Goal: Task Accomplishment & Management: Manage account settings

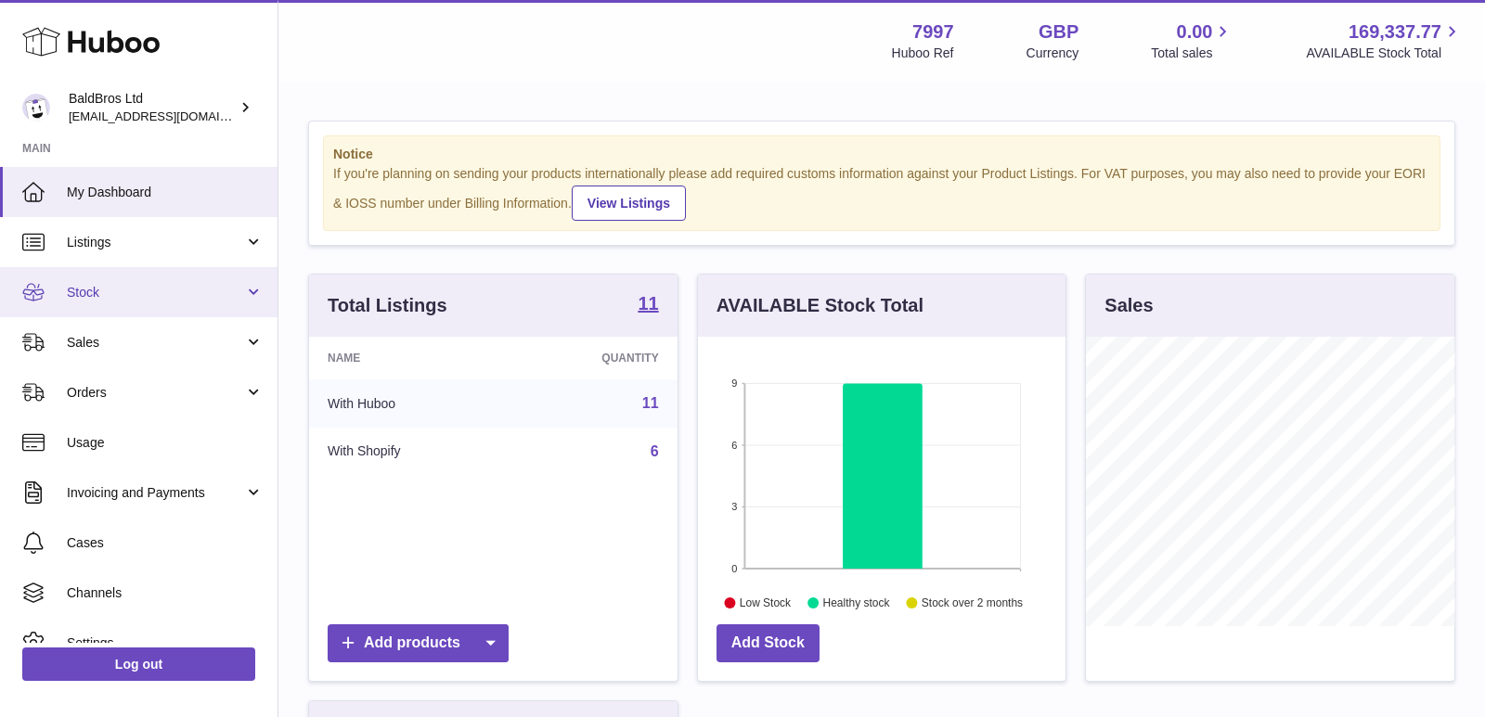
click at [112, 288] on span "Stock" at bounding box center [155, 293] width 177 height 18
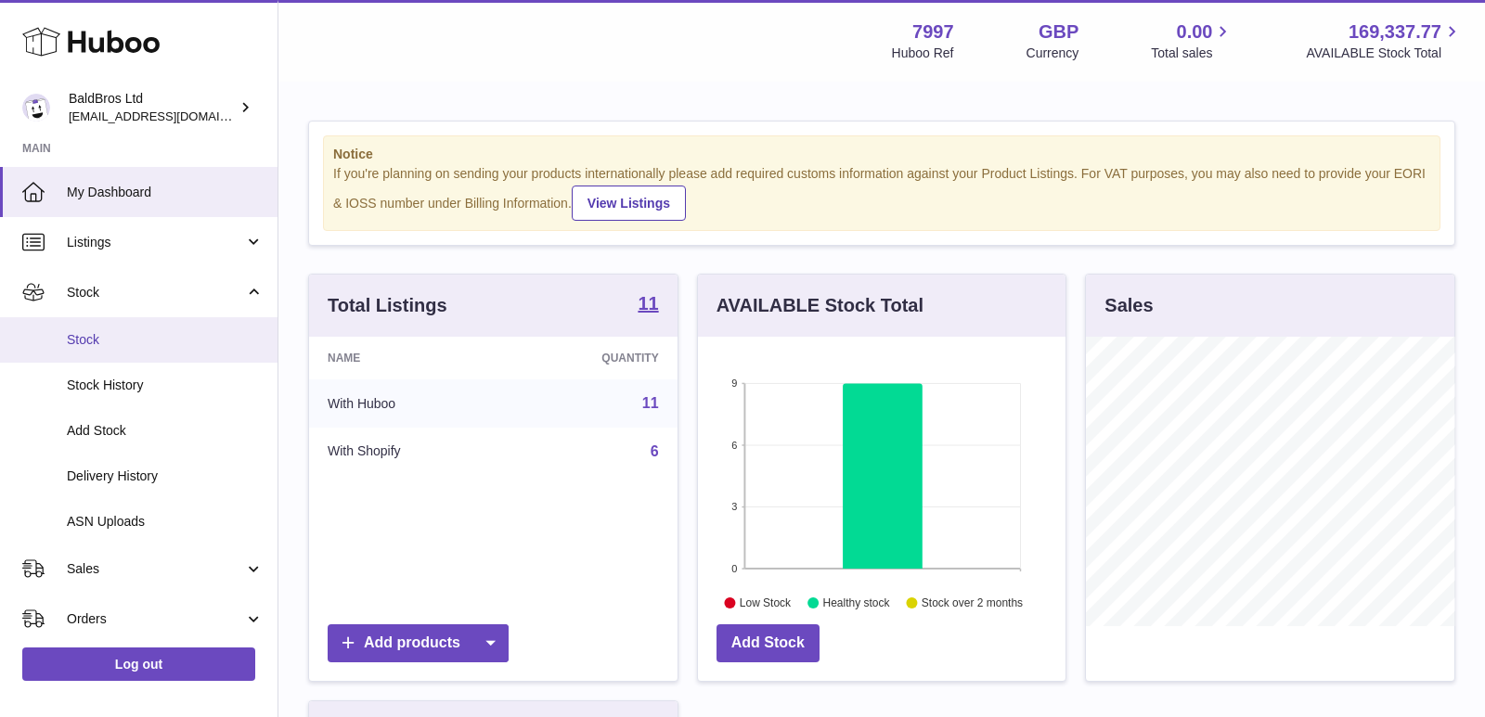
click at [100, 354] on link "Stock" at bounding box center [138, 339] width 277 height 45
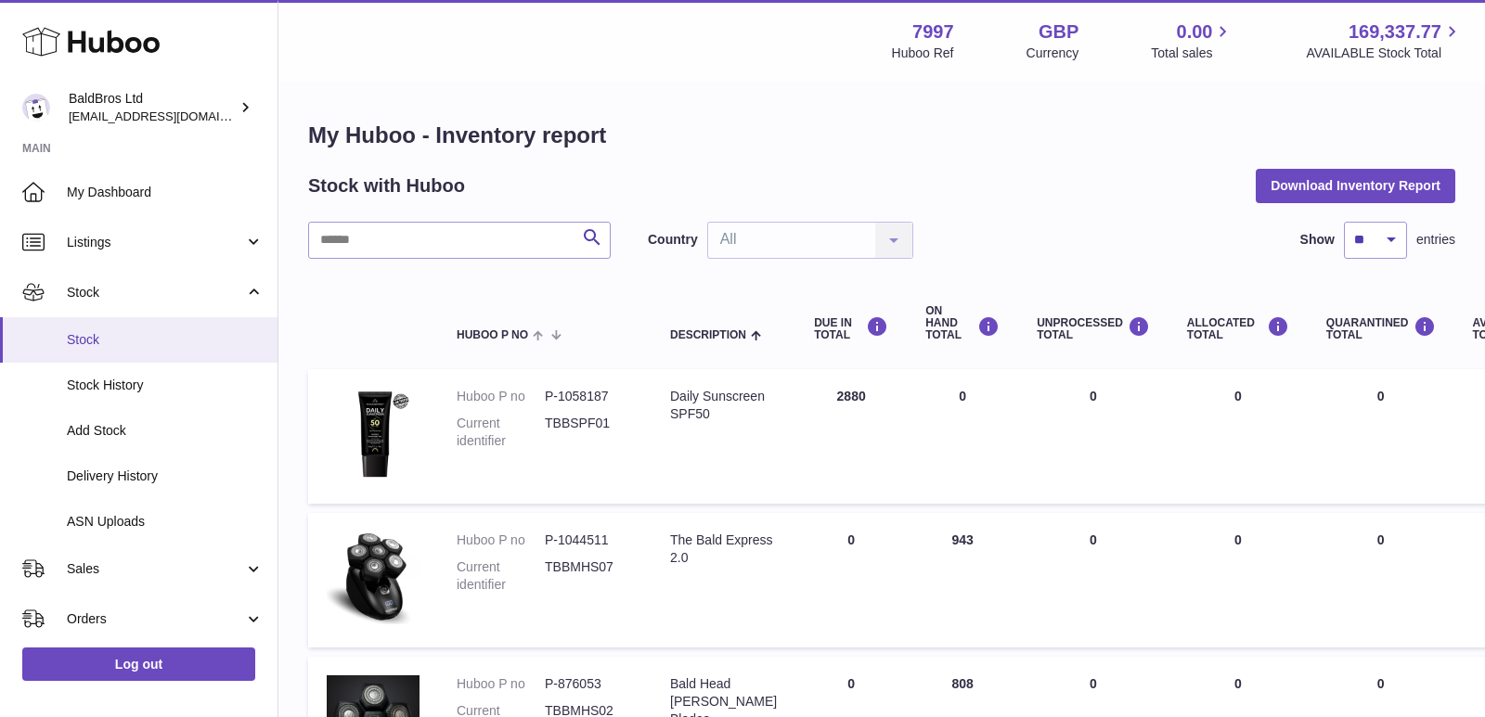
click at [115, 340] on span "Stock" at bounding box center [165, 340] width 197 height 18
click at [164, 341] on span "Stock" at bounding box center [165, 340] width 197 height 18
click at [118, 342] on span "Stock" at bounding box center [165, 340] width 197 height 18
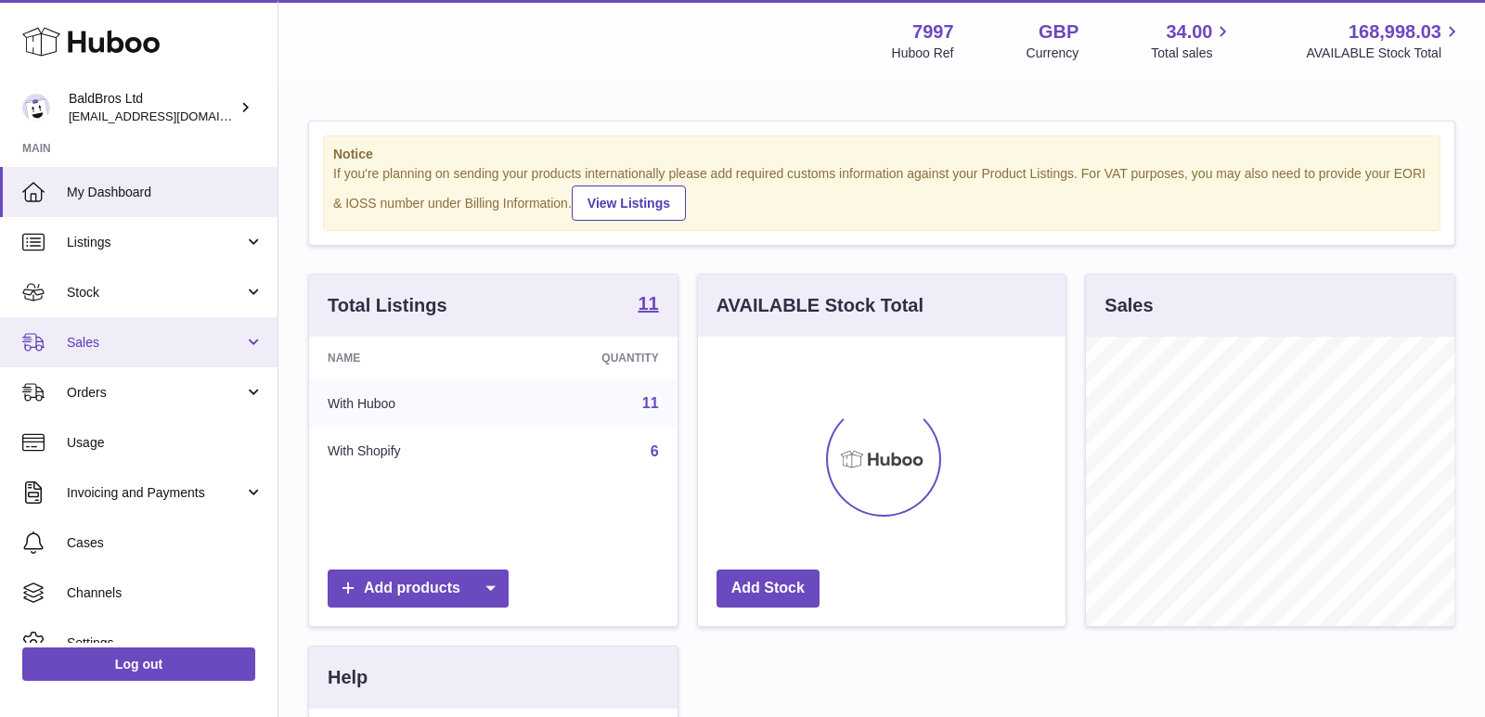
scroll to position [289, 368]
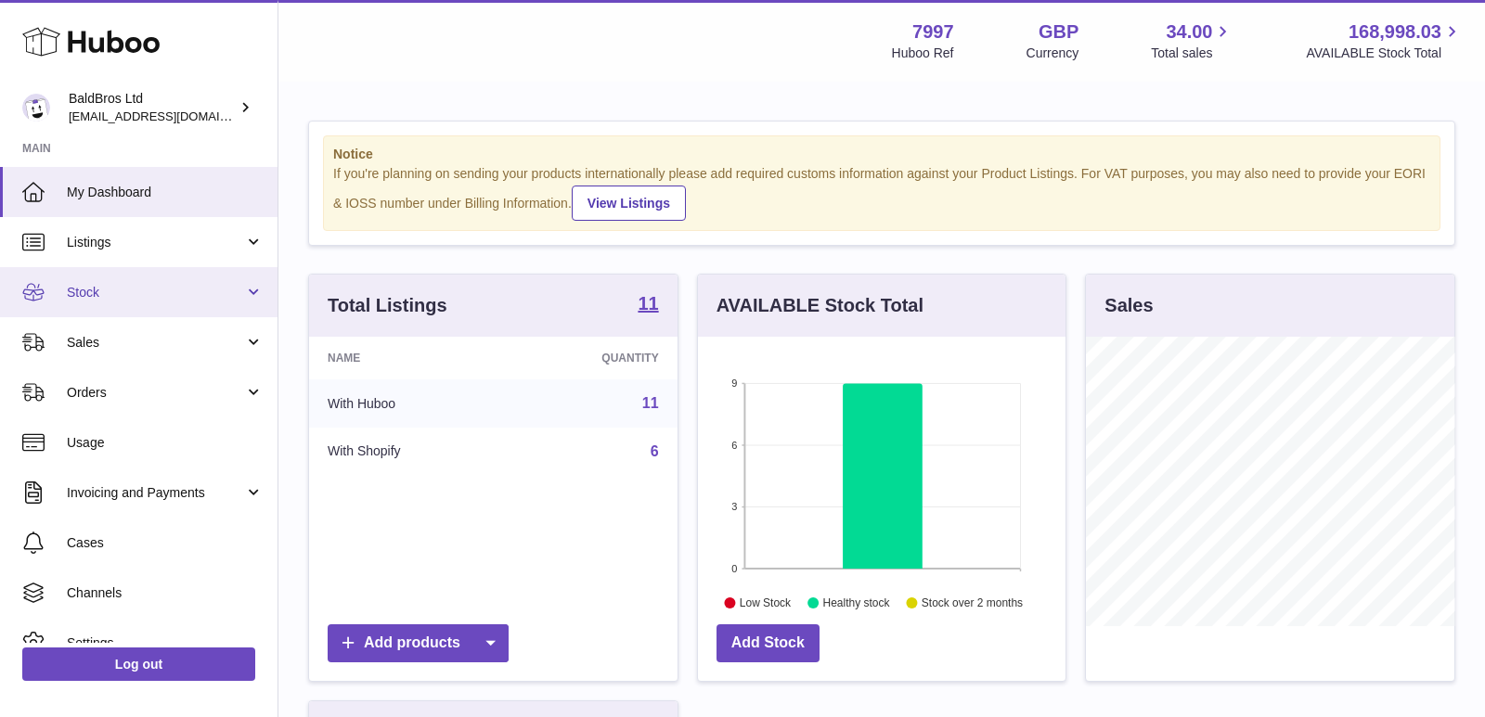
click at [152, 302] on link "Stock" at bounding box center [138, 292] width 277 height 50
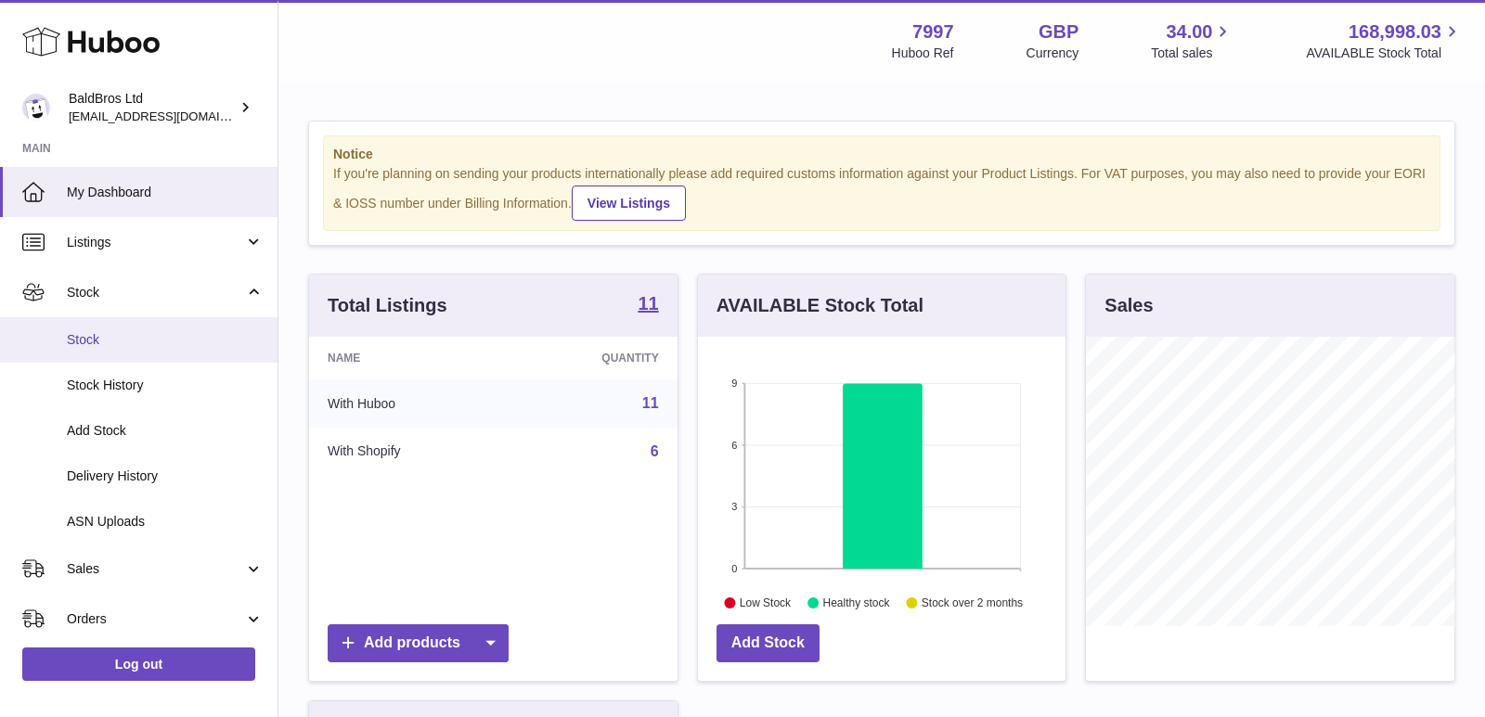
click at [126, 350] on link "Stock" at bounding box center [138, 339] width 277 height 45
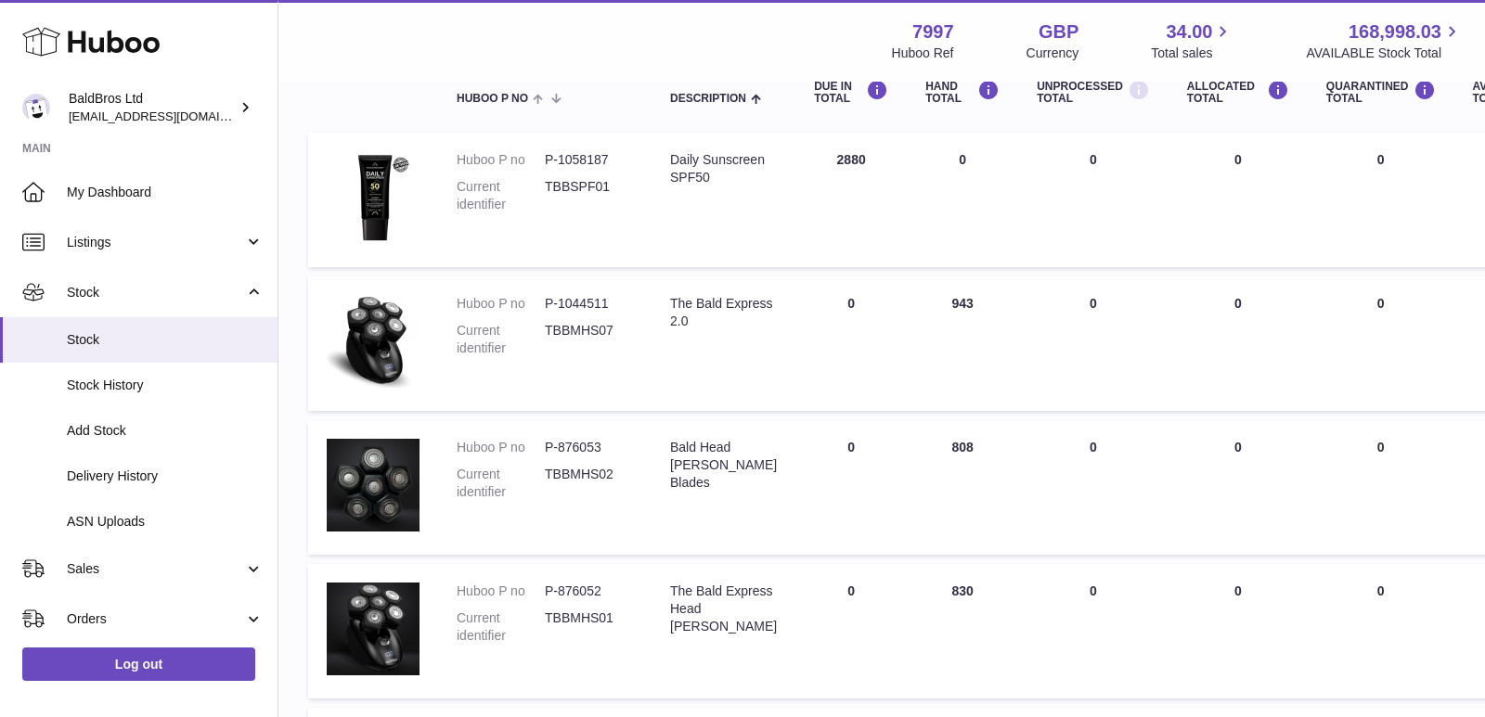
scroll to position [238, 0]
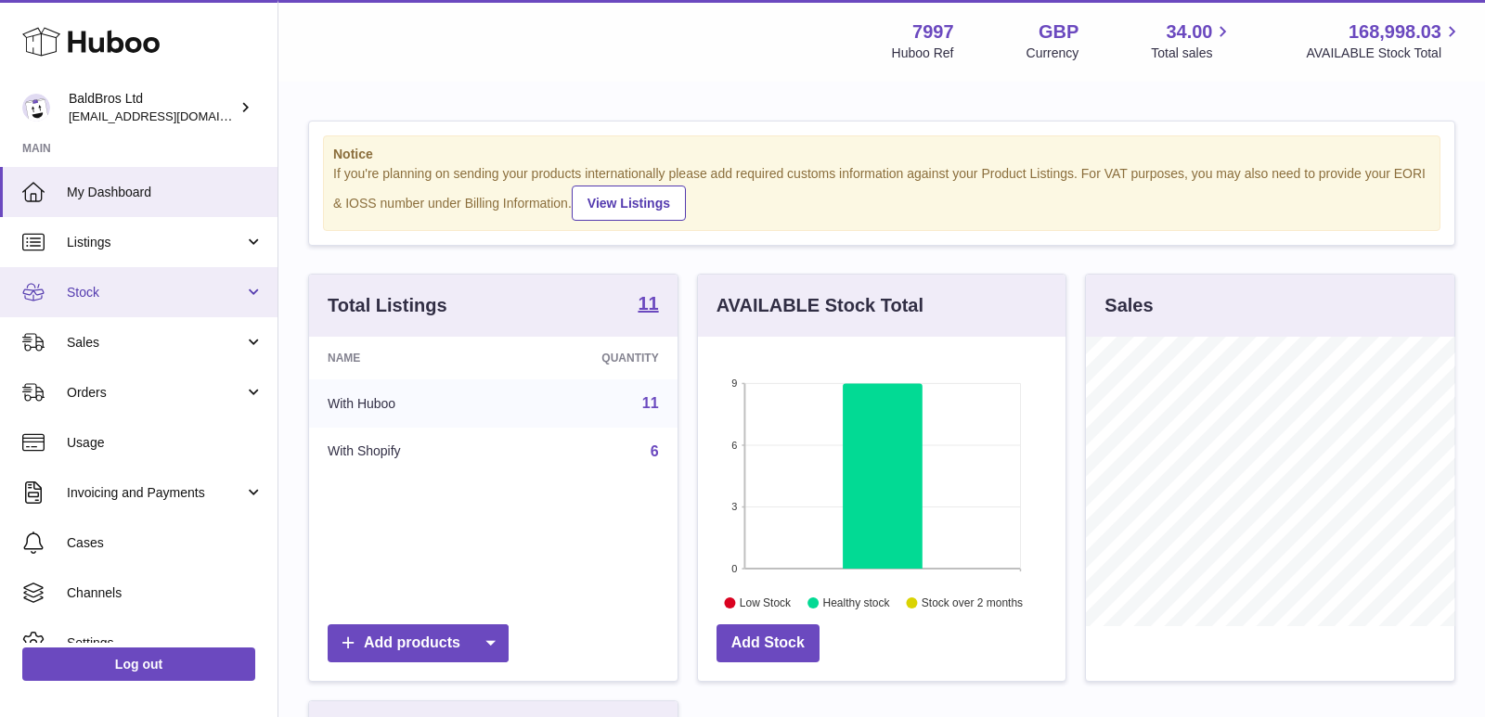
click at [149, 312] on link "Stock" at bounding box center [138, 292] width 277 height 50
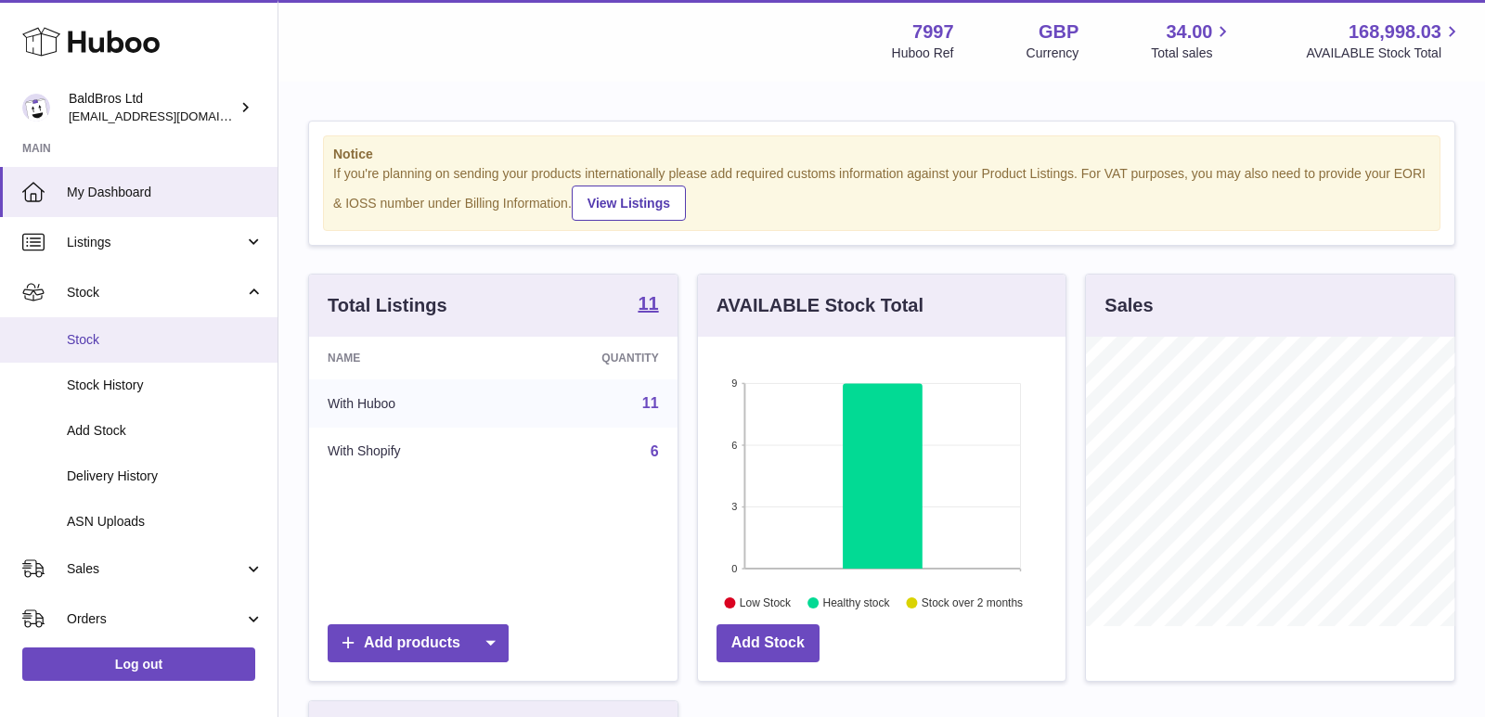
click at [120, 354] on link "Stock" at bounding box center [138, 339] width 277 height 45
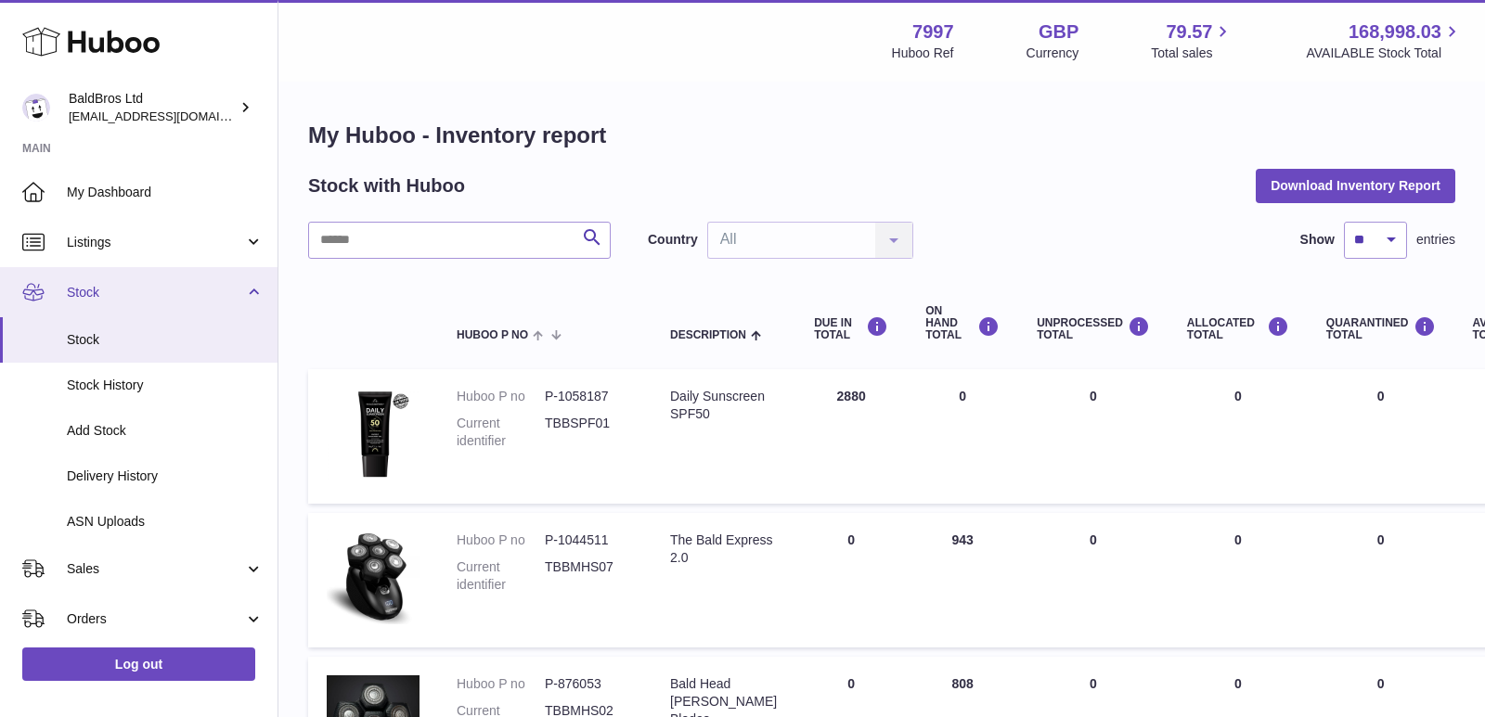
click at [130, 295] on span "Stock" at bounding box center [155, 293] width 177 height 18
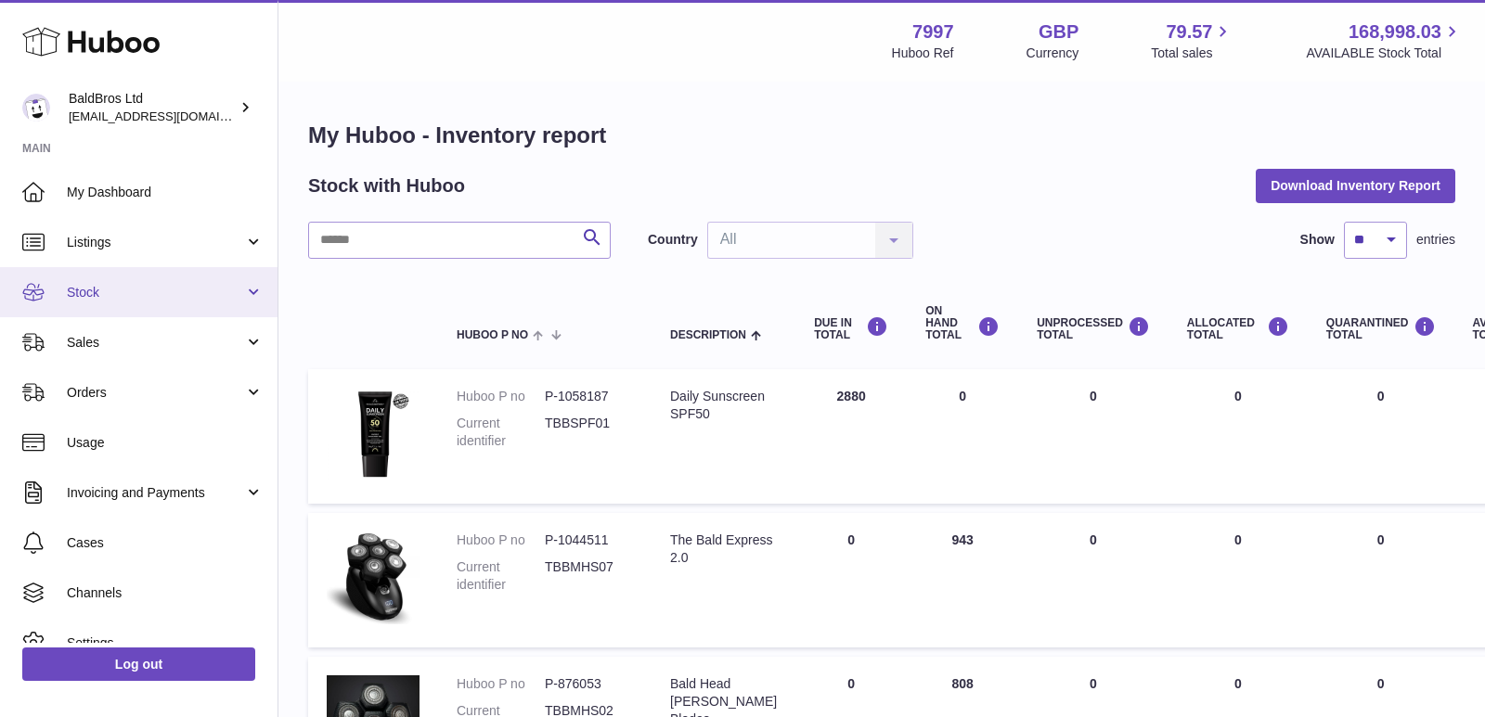
click at [130, 295] on span "Stock" at bounding box center [155, 293] width 177 height 18
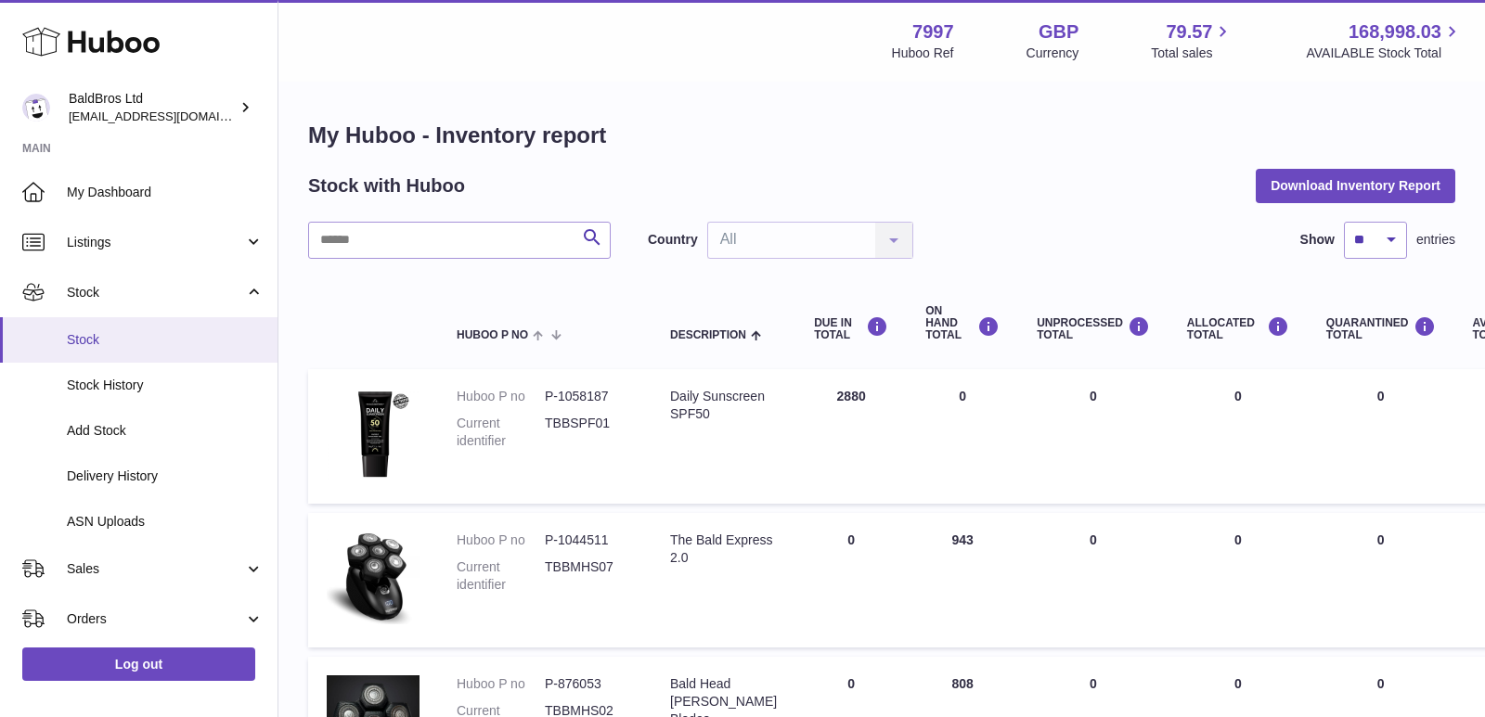
click at [118, 334] on span "Stock" at bounding box center [165, 340] width 197 height 18
